Goal: Find specific page/section: Find specific page/section

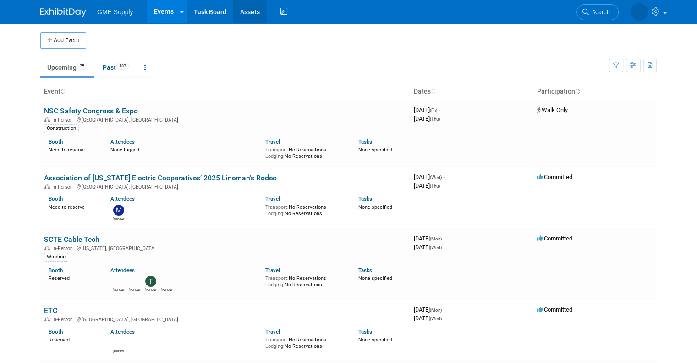
click at [233, 4] on link "Assets" at bounding box center [249, 11] width 33 height 23
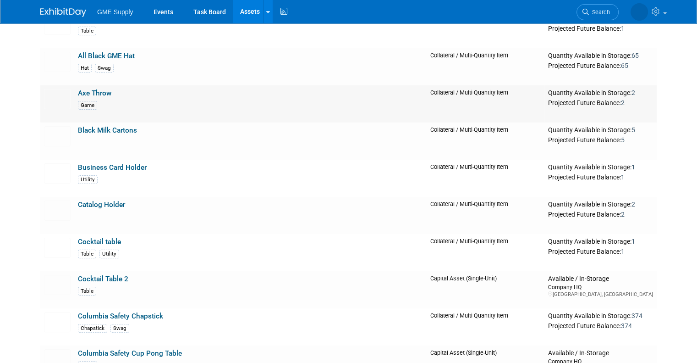
scroll to position [161, 0]
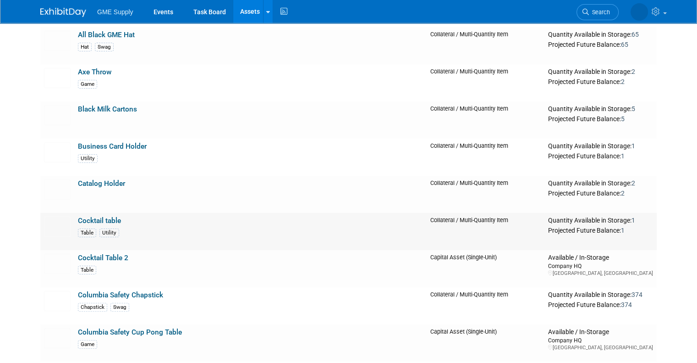
click at [103, 217] on link "Cocktail table" at bounding box center [99, 220] width 43 height 8
